Goal: Navigation & Orientation: Find specific page/section

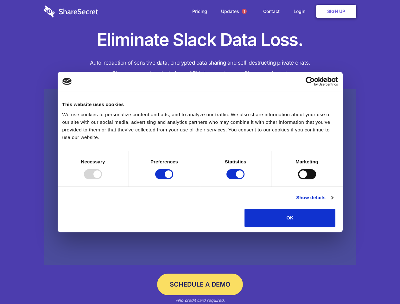
click at [102, 179] on div at bounding box center [93, 174] width 18 height 10
click at [173, 179] on input "Preferences" at bounding box center [164, 174] width 18 height 10
checkbox input "false"
click at [236, 179] on input "Statistics" at bounding box center [236, 174] width 18 height 10
checkbox input "false"
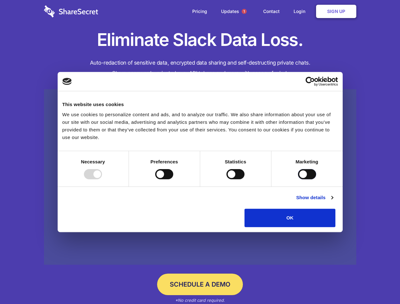
click at [298, 179] on input "Marketing" at bounding box center [307, 174] width 18 height 10
checkbox input "true"
click at [333, 202] on link "Show details" at bounding box center [314, 198] width 37 height 8
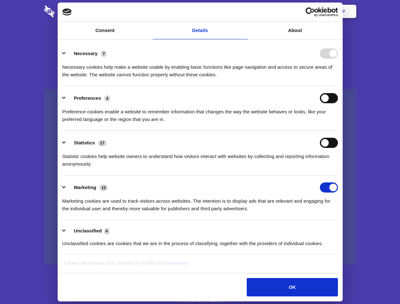
click at [338, 86] on li "Necessary 7 Necessary cookies help make a website usable by enabling basic func…" at bounding box center [200, 64] width 276 height 45
click at [244, 11] on span "1" at bounding box center [244, 11] width 5 height 5
